Goal: Information Seeking & Learning: Learn about a topic

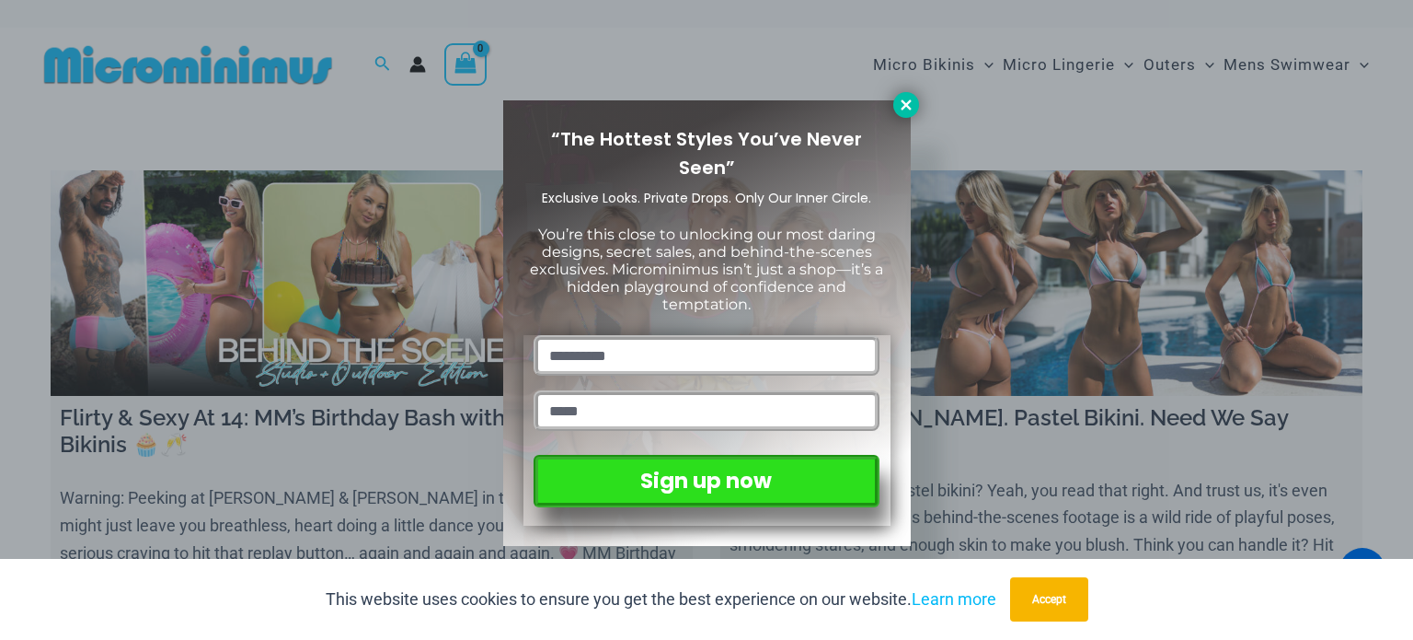
click at [910, 98] on icon at bounding box center [906, 105] width 17 height 17
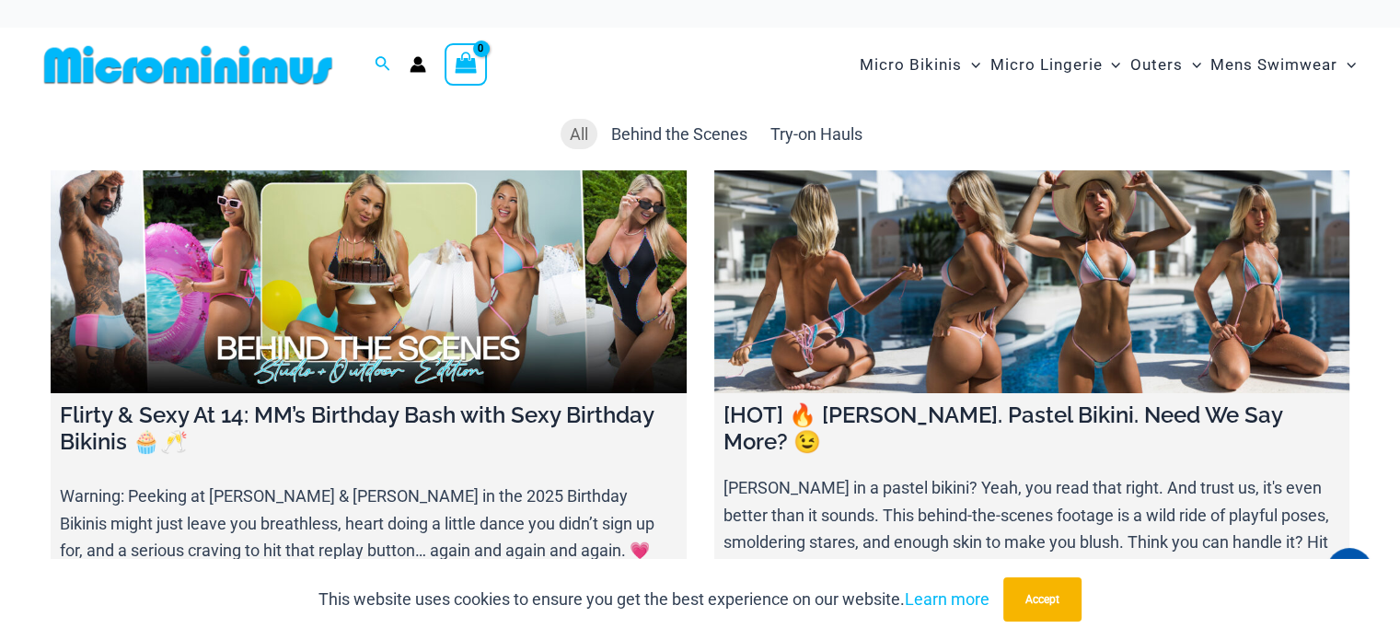
click at [994, 237] on link at bounding box center [1032, 281] width 636 height 223
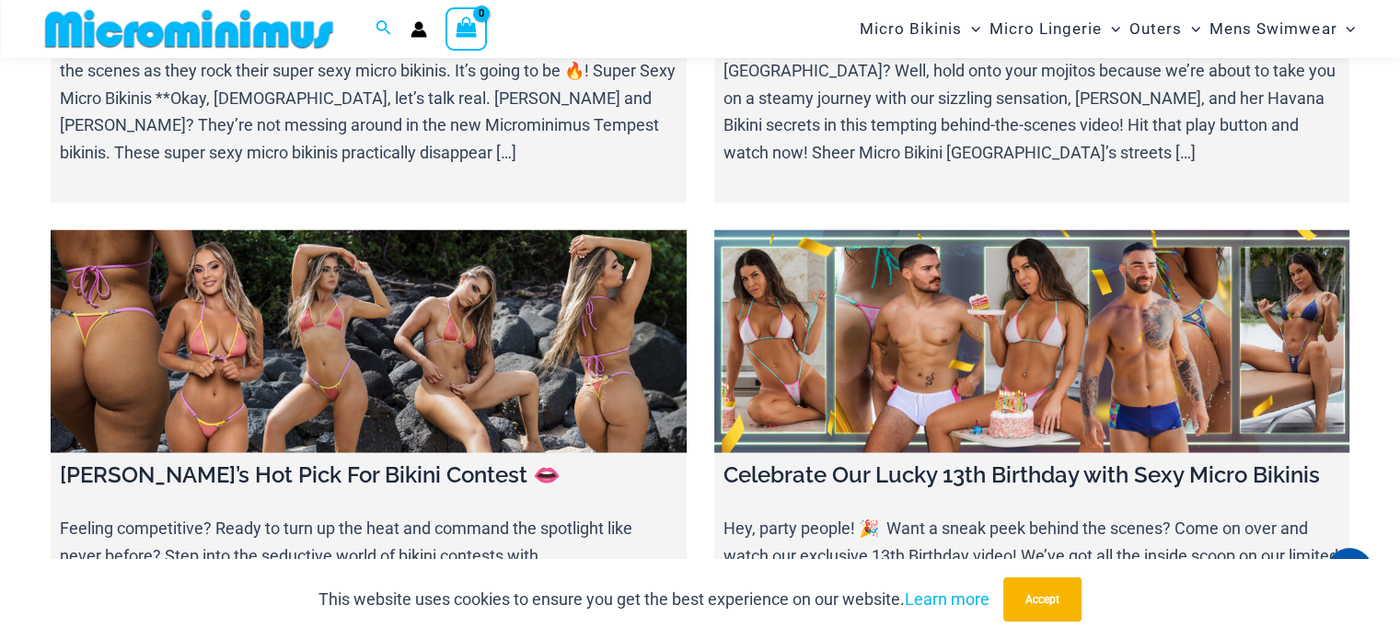
scroll to position [4969, 0]
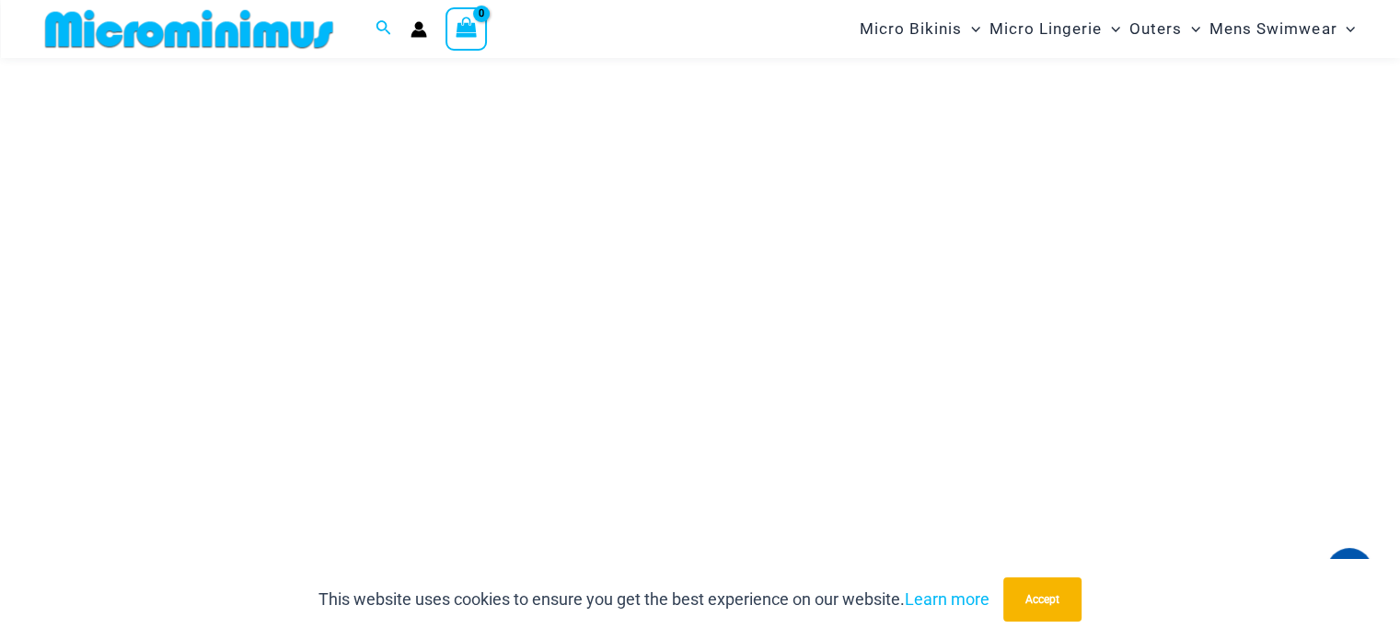
scroll to position [258, 0]
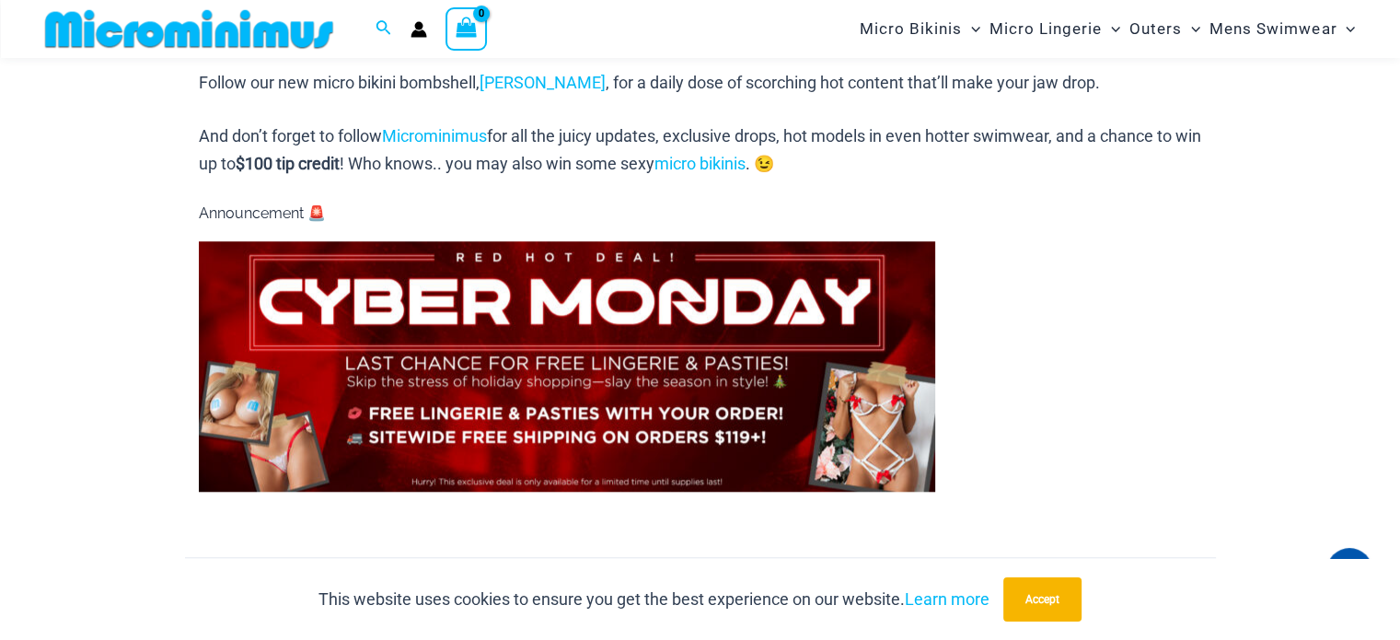
scroll to position [1620, 0]
